Goal: Information Seeking & Learning: Understand process/instructions

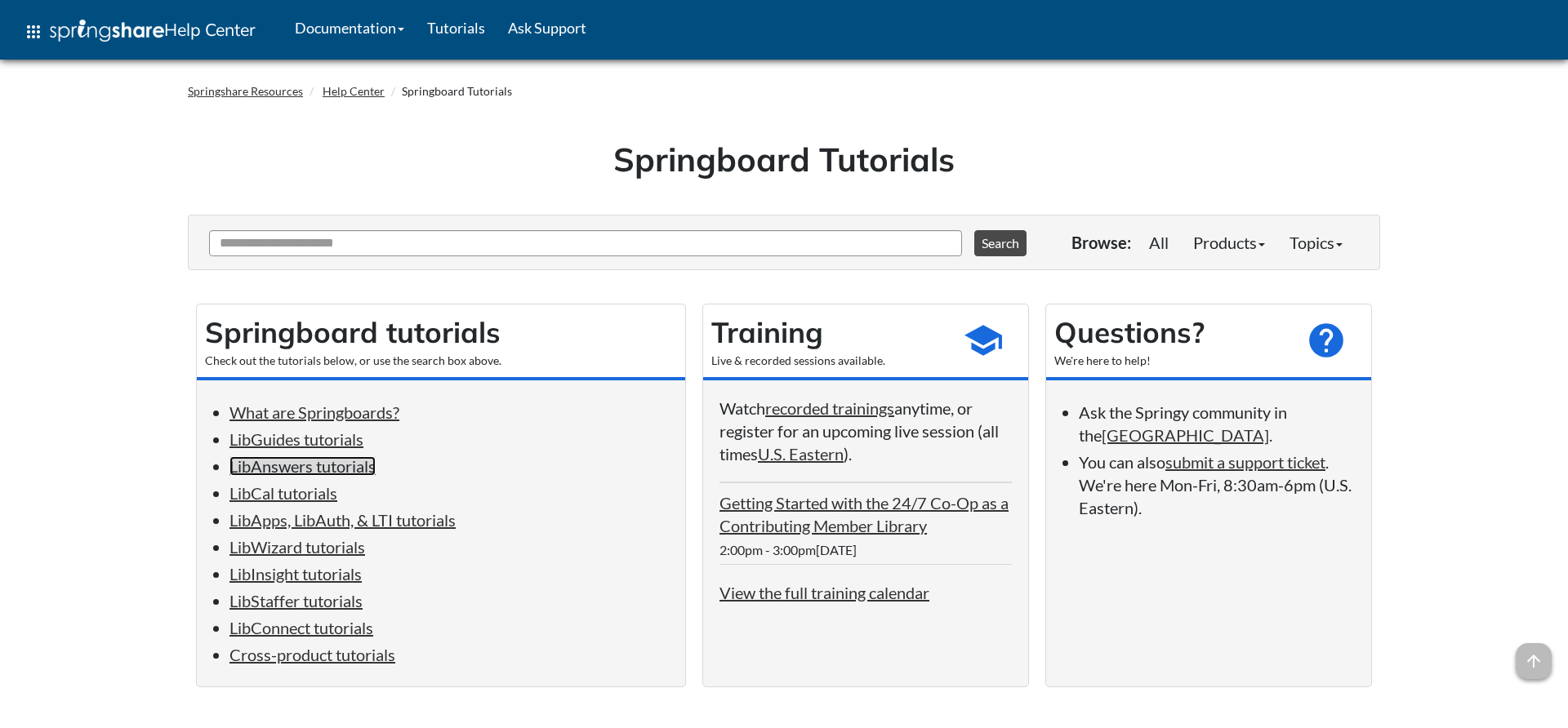
click at [302, 471] on link "LibAnswers tutorials" at bounding box center [303, 466] width 146 height 20
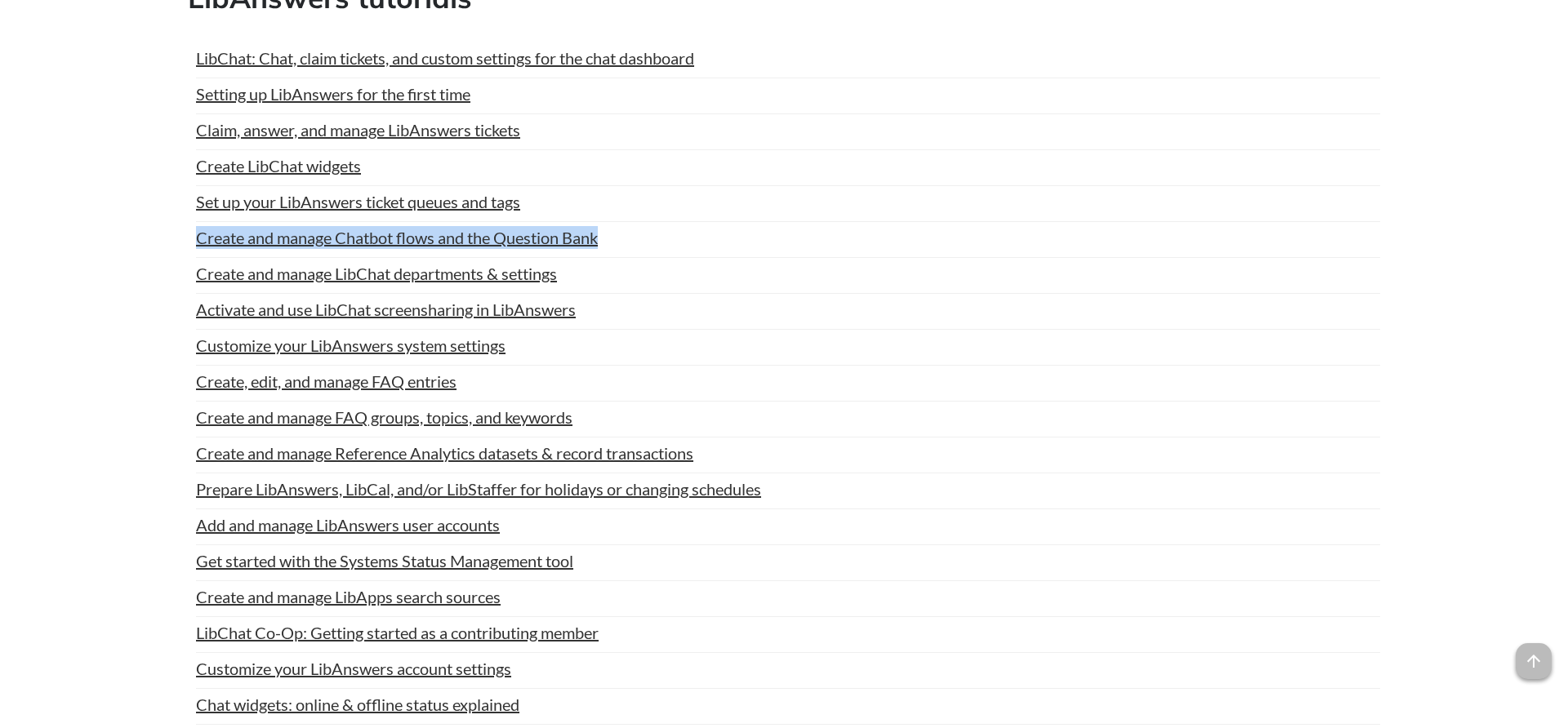
drag, startPoint x: 627, startPoint y: 262, endPoint x: 187, endPoint y: 267, distance: 440.0
copy link "Create and manage Chatbot flows and the Question Bank"
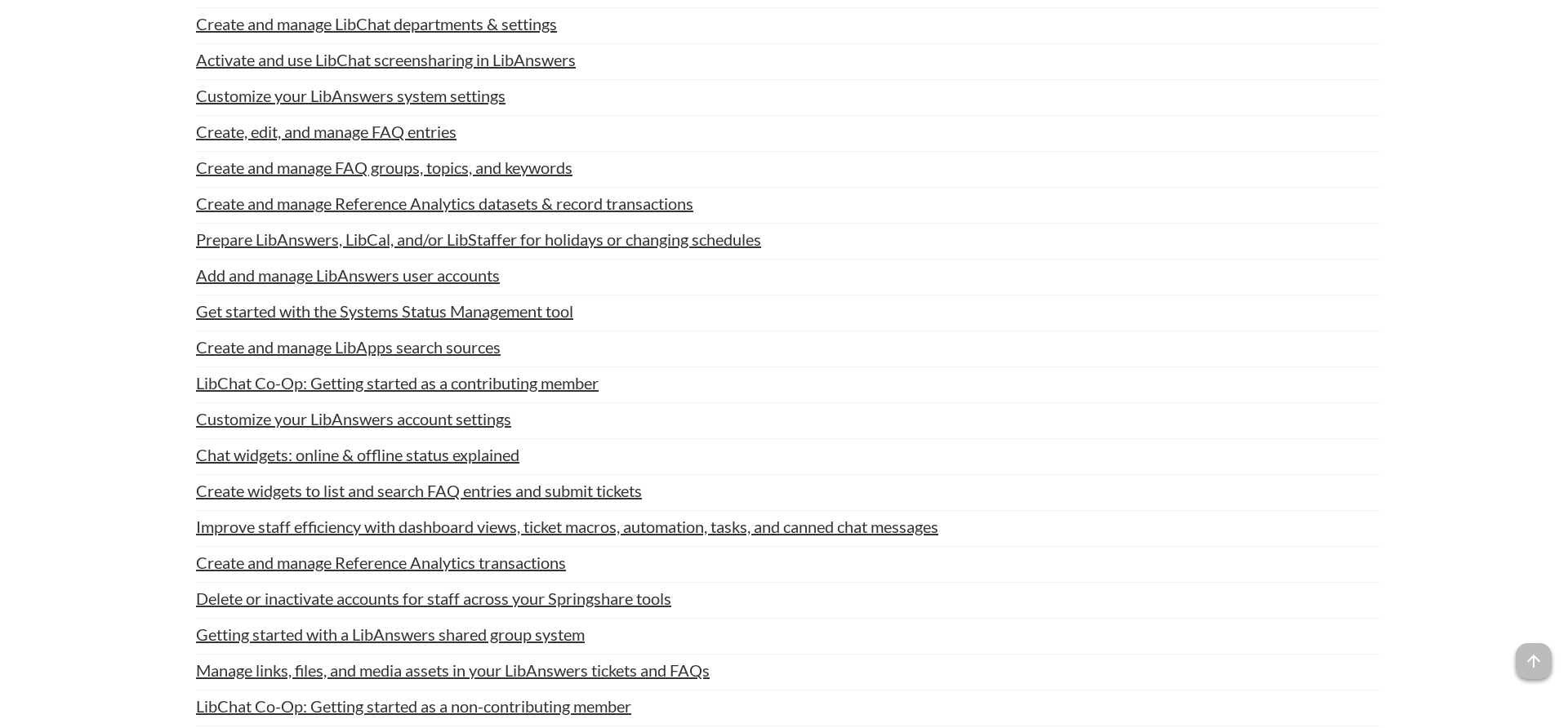
scroll to position [1802, 0]
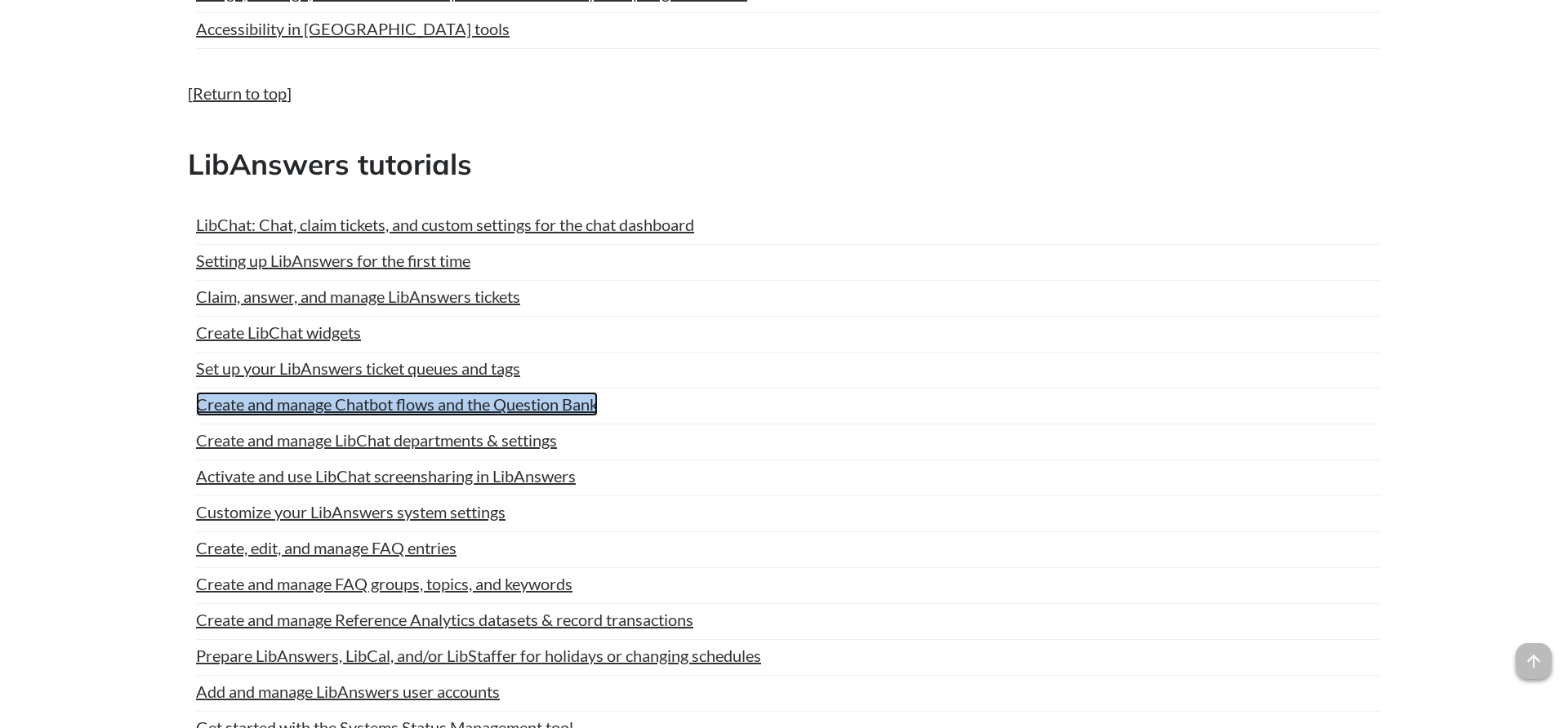
click at [571, 416] on link "Create and manage Chatbot flows and the Question Bank" at bounding box center [397, 404] width 401 height 25
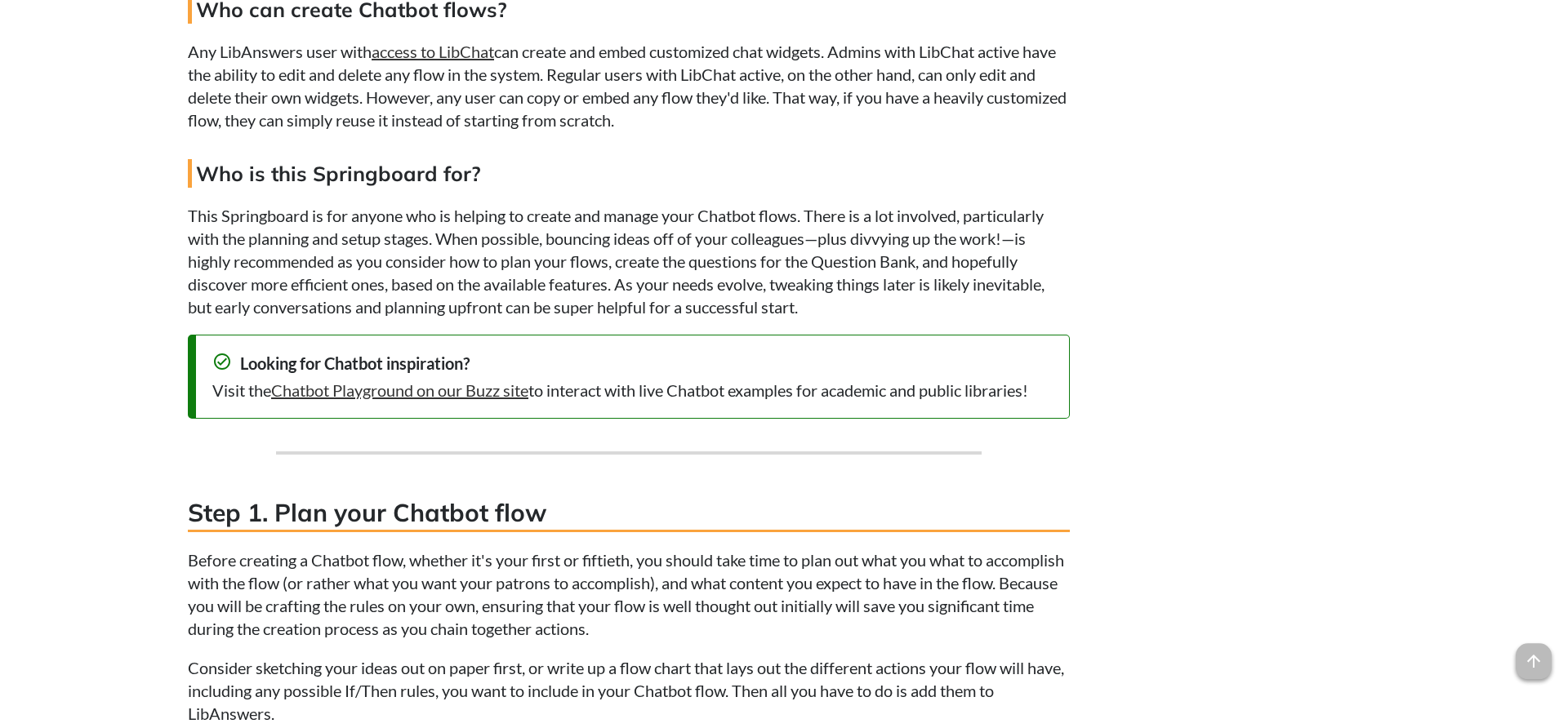
scroll to position [1499, 0]
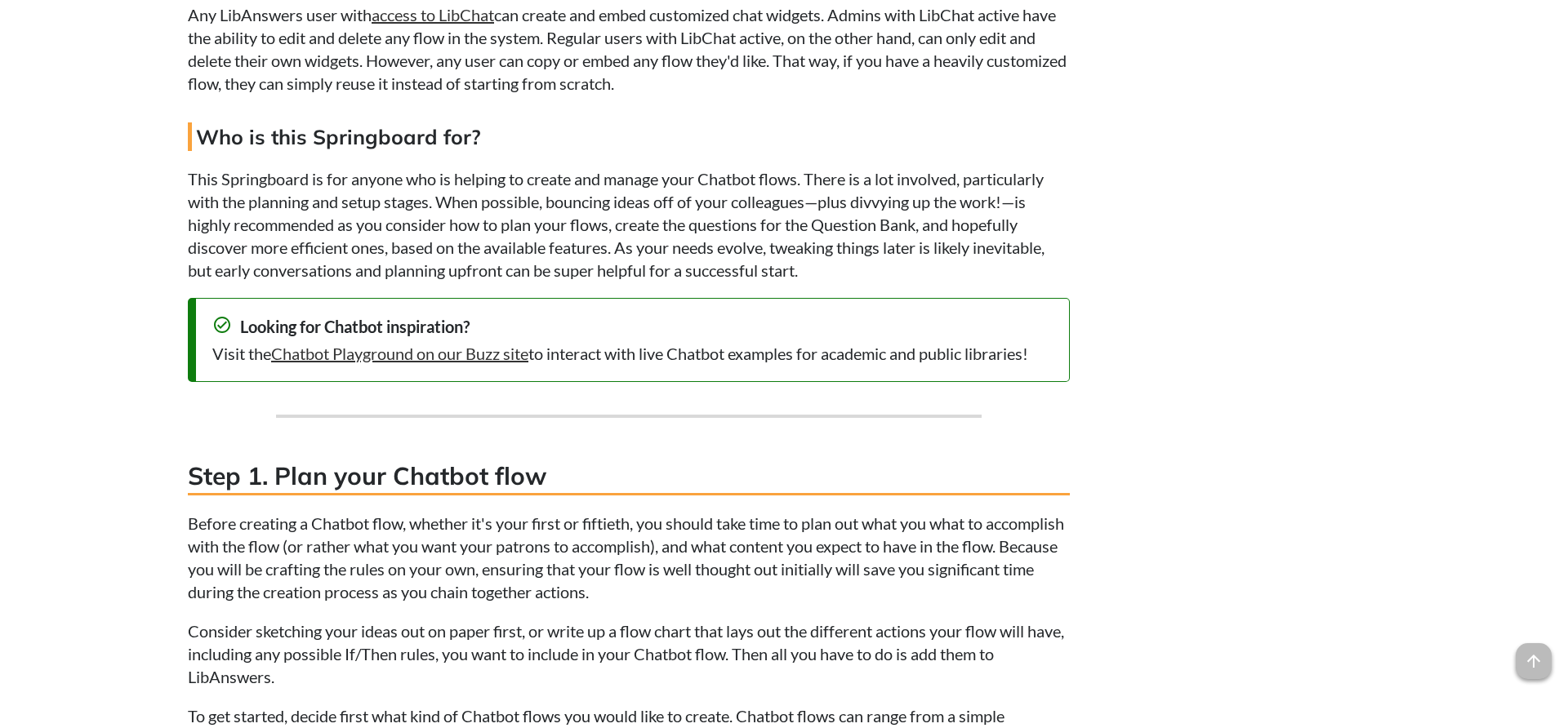
drag, startPoint x: 215, startPoint y: 350, endPoint x: 1054, endPoint y: 363, distance: 839.1
click at [1054, 363] on div "check_circle Looking for Chatbot inspiration? Visit the [GEOGRAPHIC_DATA] on ou…" at bounding box center [629, 340] width 882 height 84
copy div "Visit the [GEOGRAPHIC_DATA] on our Buzz site to interact with live Chatbot exam…"
click at [772, 483] on h3 "Step 1. Plan your Chatbot flow" at bounding box center [629, 477] width 882 height 37
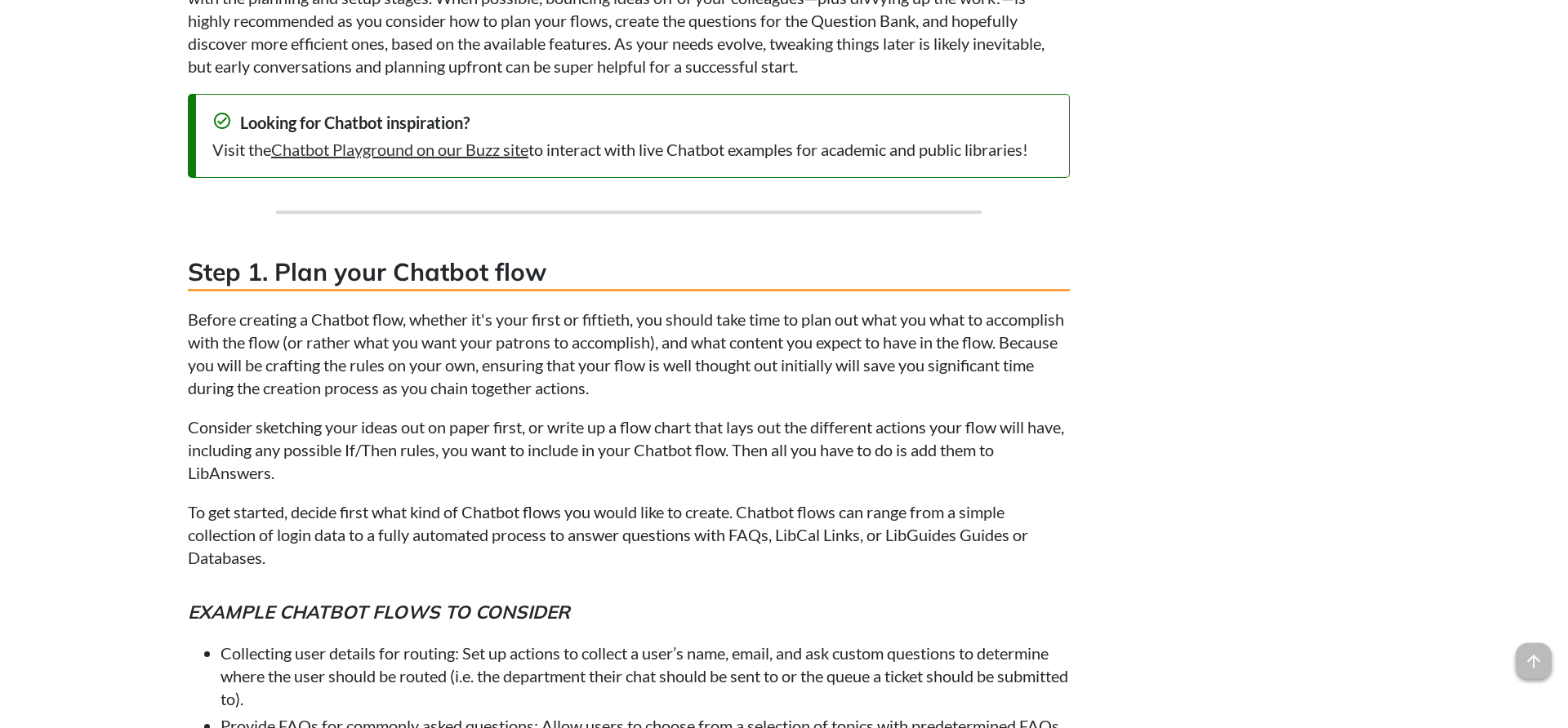
scroll to position [1666, 0]
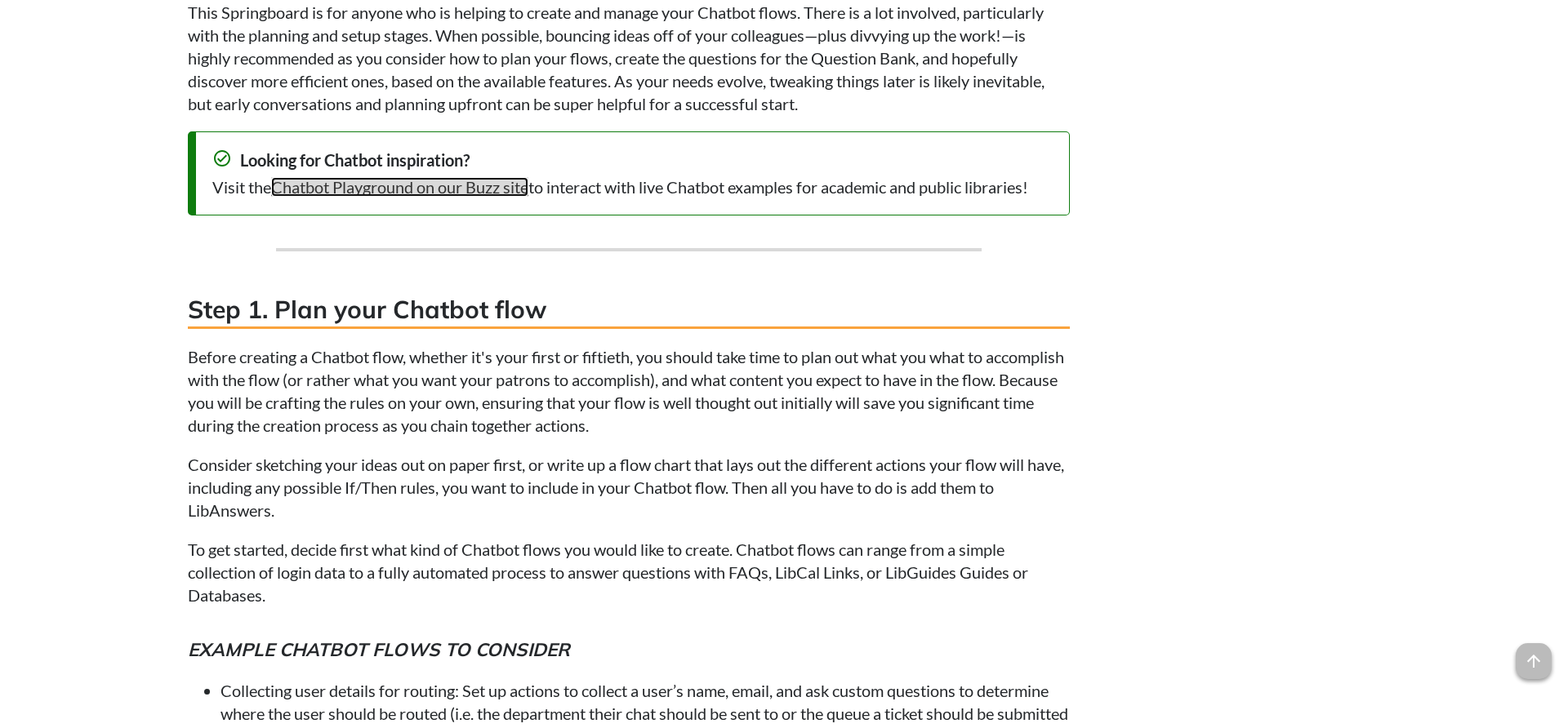
click at [369, 190] on link "Chatbot Playground on our Buzz site" at bounding box center [400, 187] width 257 height 20
